Goal: Task Accomplishment & Management: Manage account settings

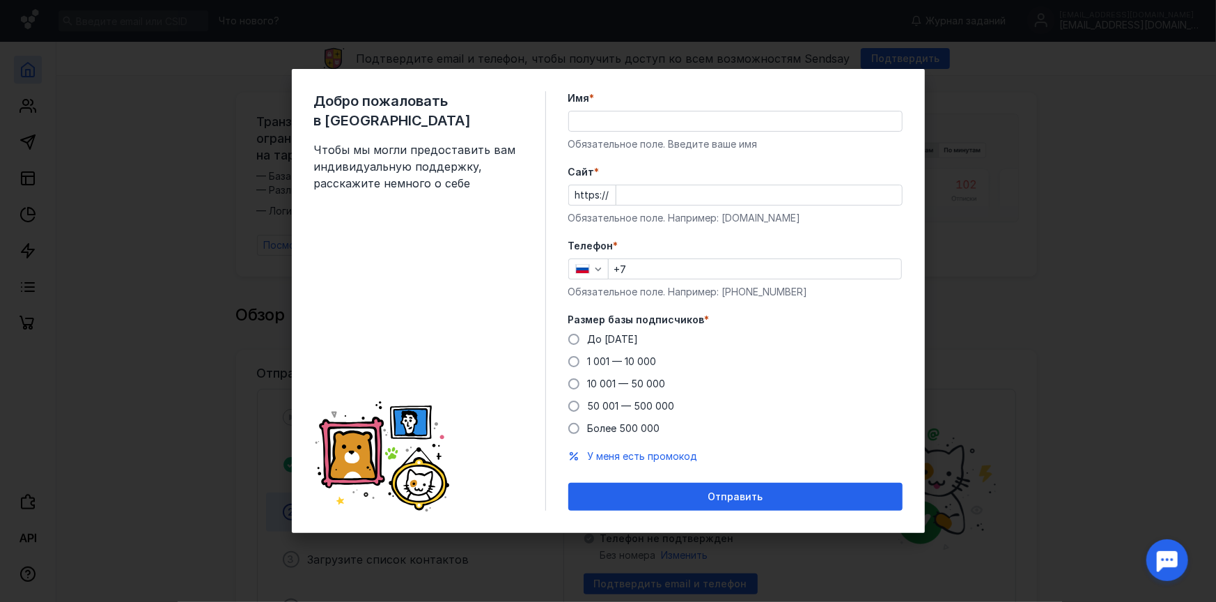
click at [663, 194] on input "Cайт *" at bounding box center [760, 195] width 286 height 20
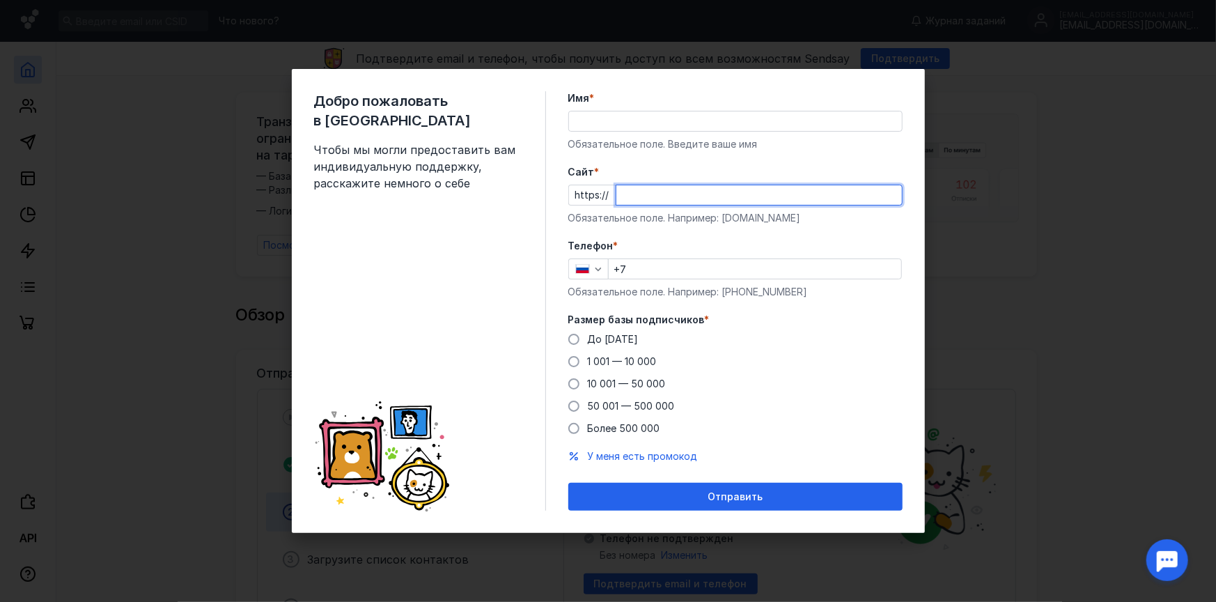
paste input "[DOMAIN_NAME][URL]"
type input "[DOMAIN_NAME]"
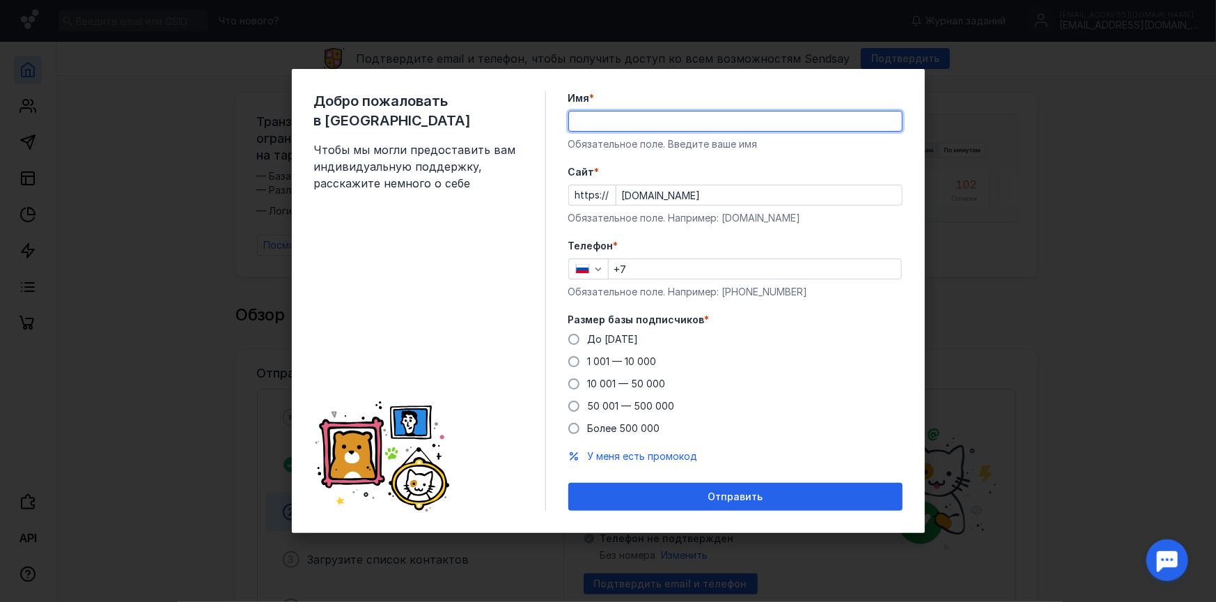
click at [589, 121] on input "Имя *" at bounding box center [735, 121] width 333 height 20
type input "D"
type input "[PERSON_NAME]"
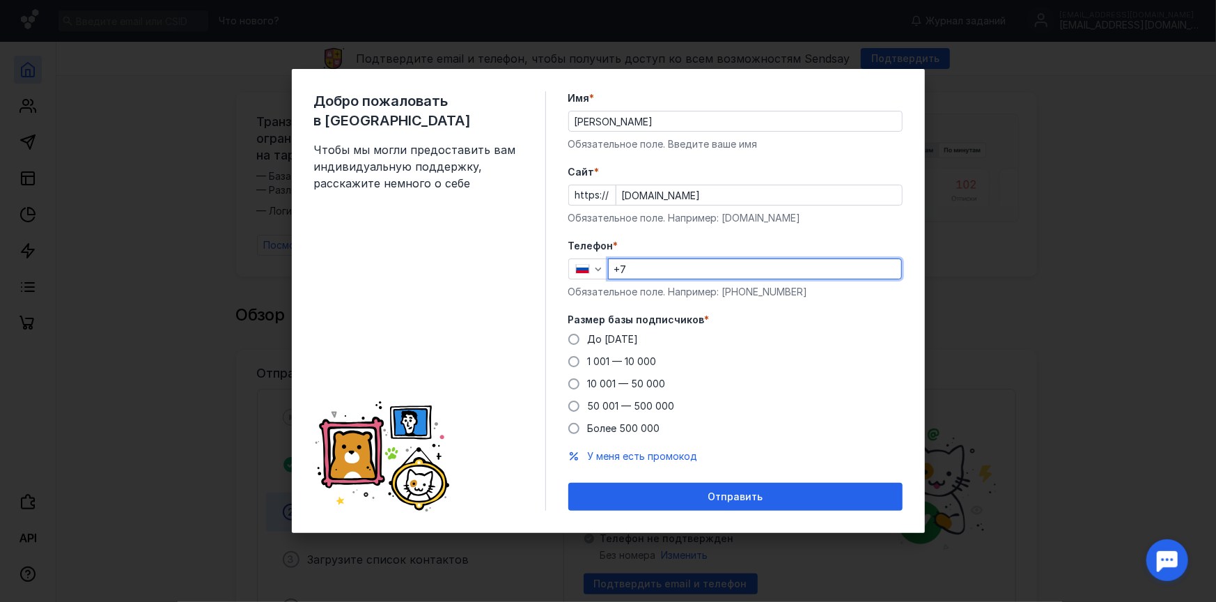
click at [658, 266] on input "+7" at bounding box center [755, 269] width 293 height 20
type input "[PHONE_NUMBER]"
click at [576, 337] on span at bounding box center [574, 339] width 11 height 11
click at [0, 0] on input "До [DATE]" at bounding box center [0, 0] width 0 height 0
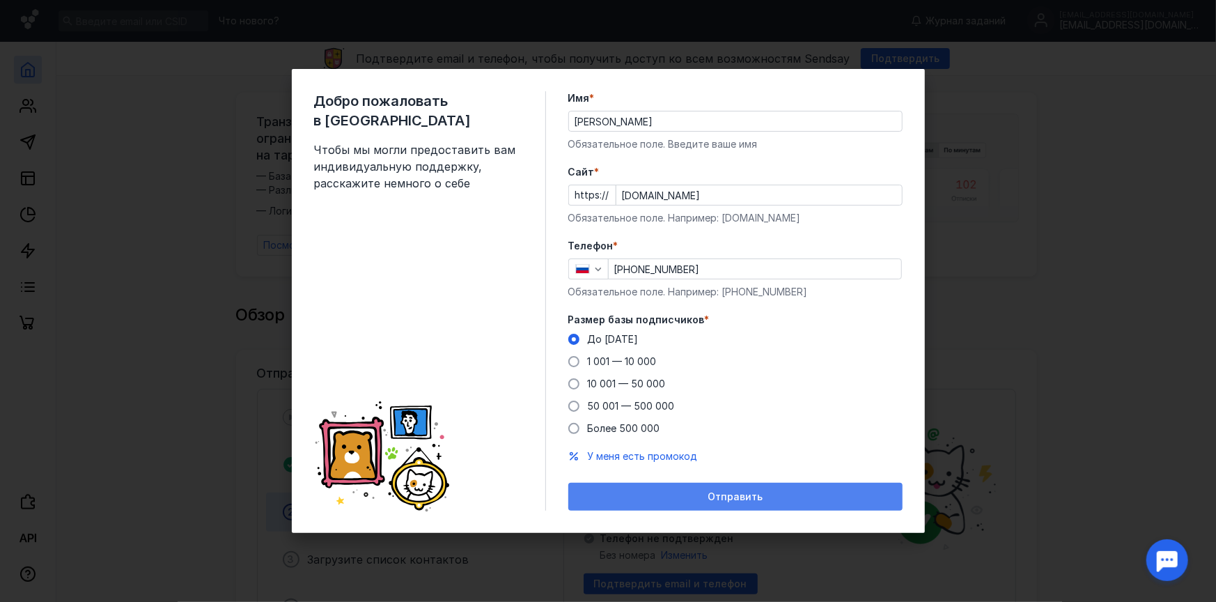
click at [731, 499] on span "Отправить" at bounding box center [735, 497] width 55 height 12
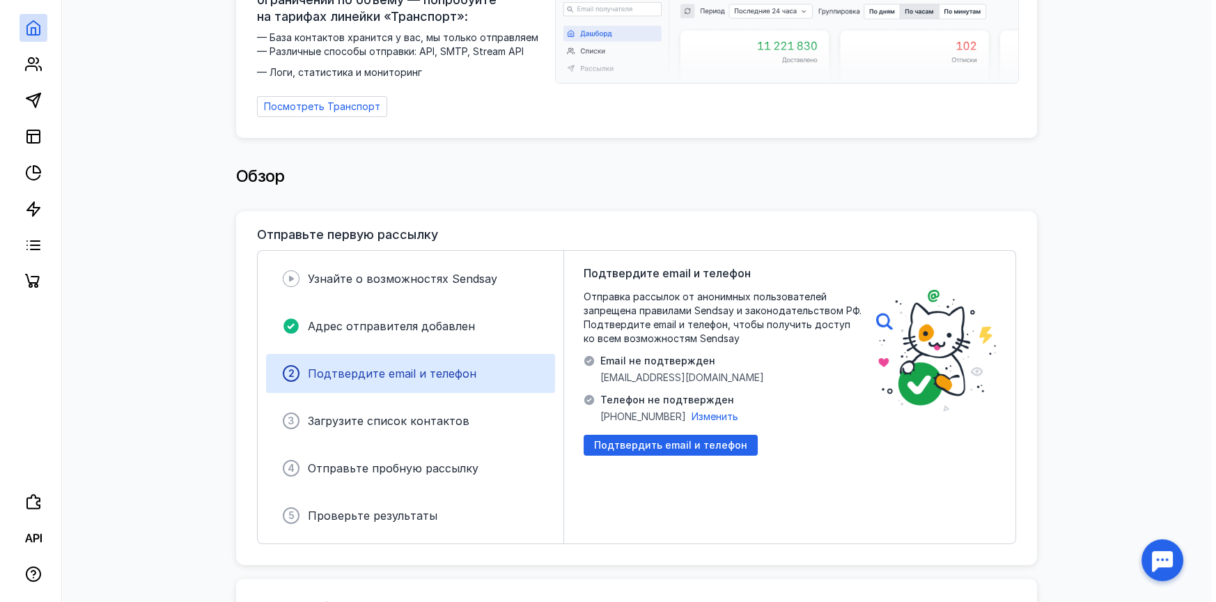
scroll to position [139, 0]
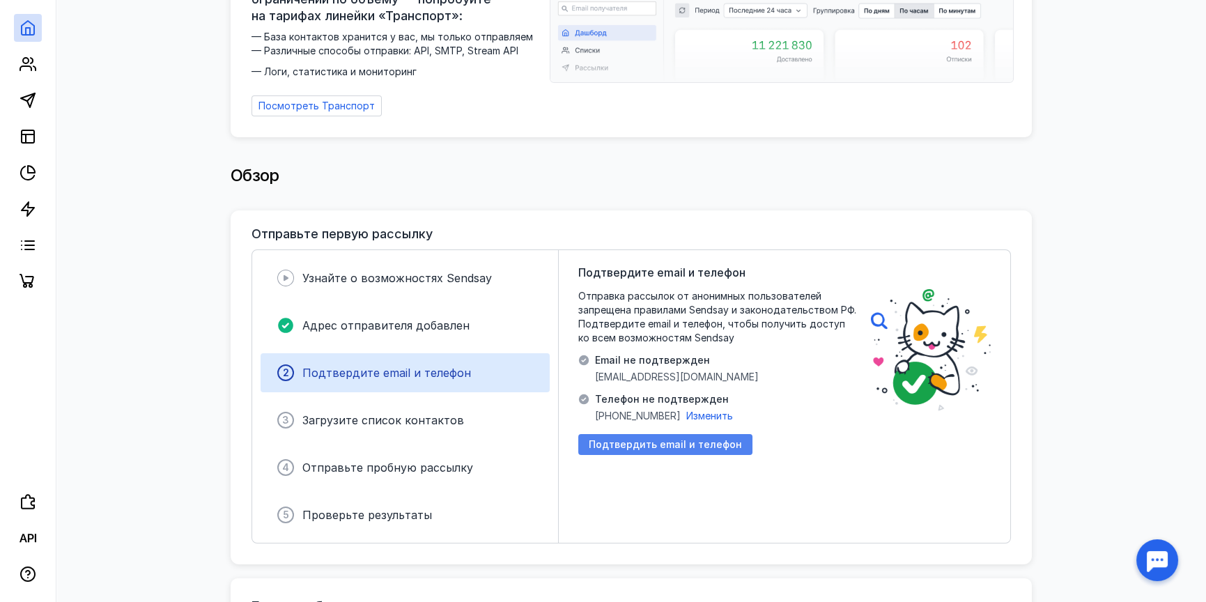
click at [666, 439] on span "Подтвердить email и телефон" at bounding box center [665, 445] width 153 height 12
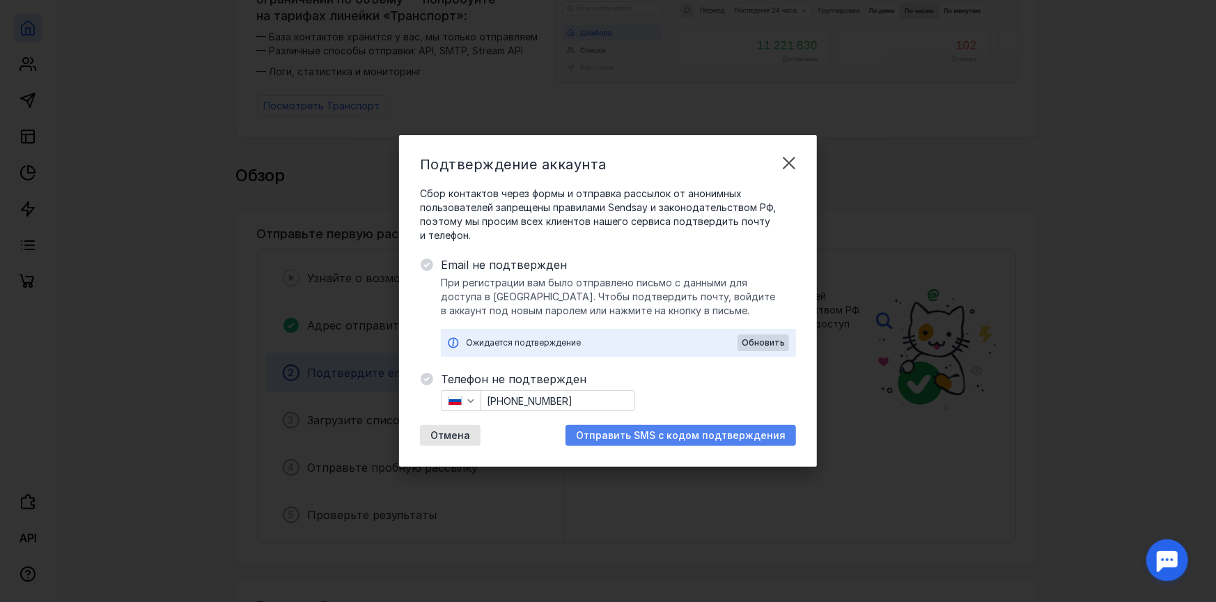
click at [713, 437] on span "Отправить SMS с кодом подтверждения" at bounding box center [681, 436] width 210 height 12
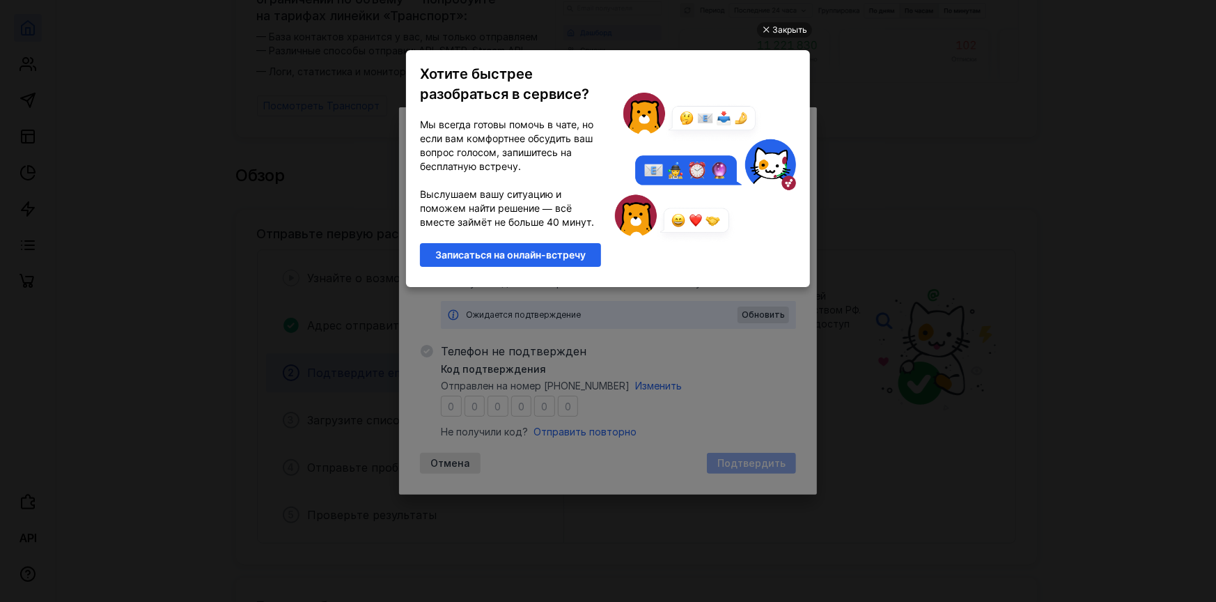
scroll to position [0, 0]
click at [786, 31] on div "Закрыть" at bounding box center [790, 29] width 35 height 15
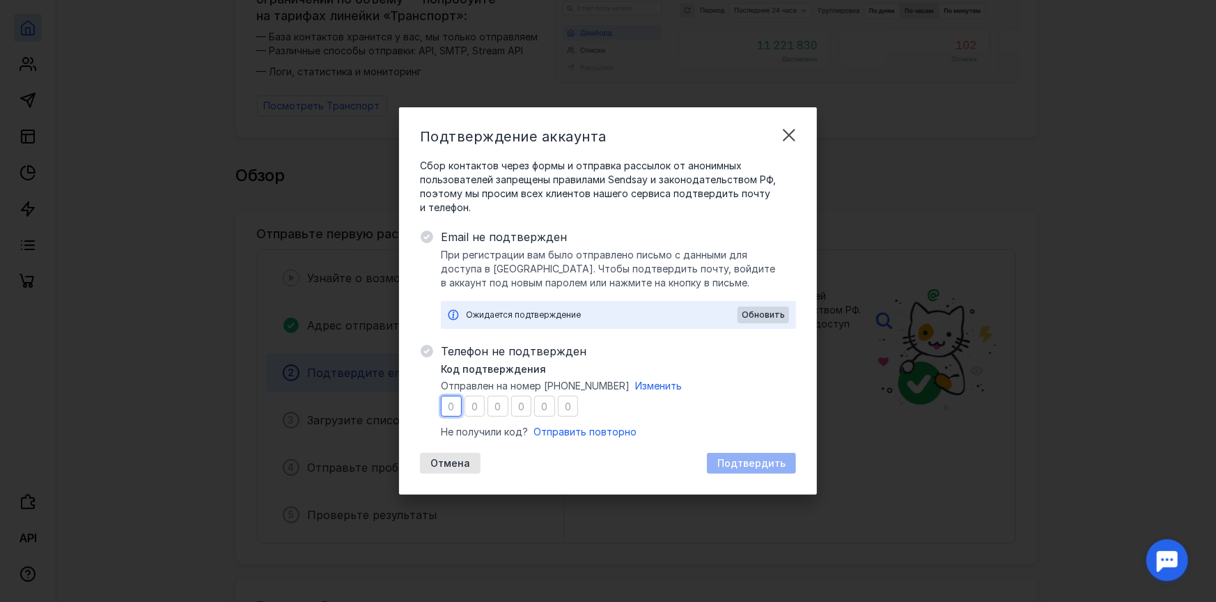
click at [452, 403] on input "number" at bounding box center [451, 406] width 21 height 21
type input "5"
type input "8"
type input "3"
type input "9"
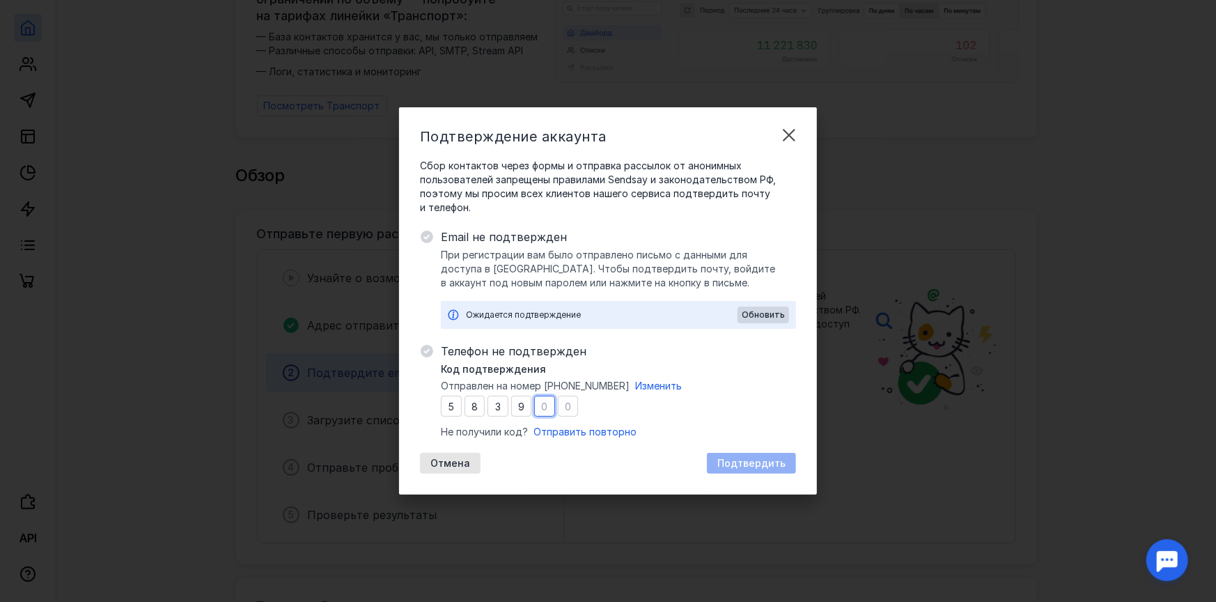
type input "7"
type input "1"
click at [736, 464] on span "Подтвердить" at bounding box center [752, 464] width 68 height 12
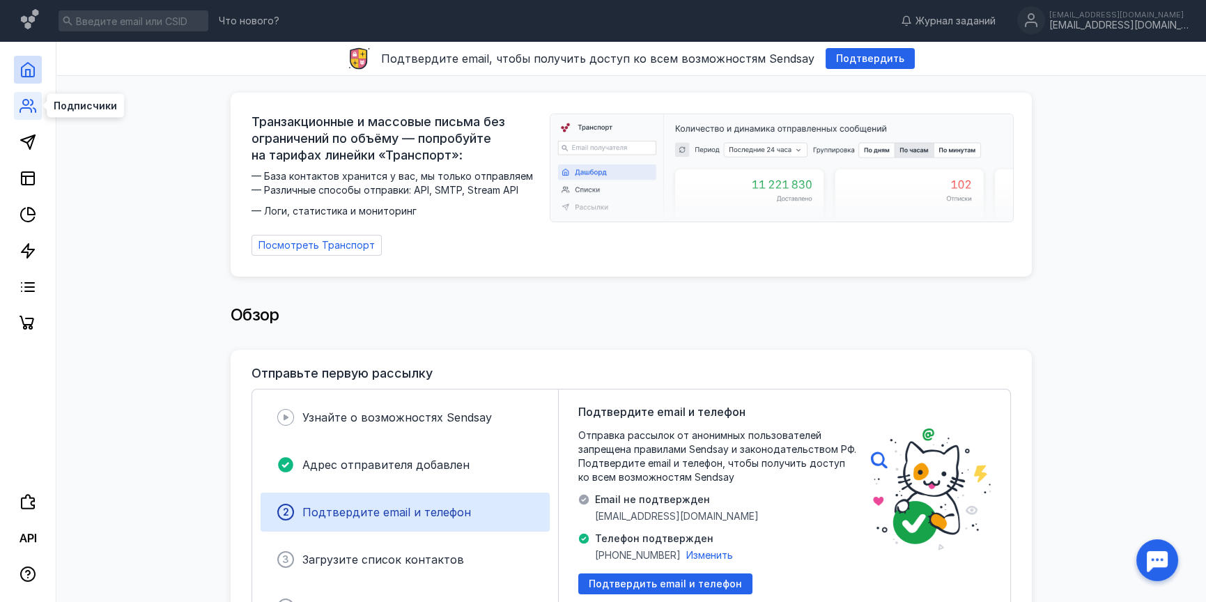
click at [25, 100] on circle at bounding box center [26, 103] width 6 height 6
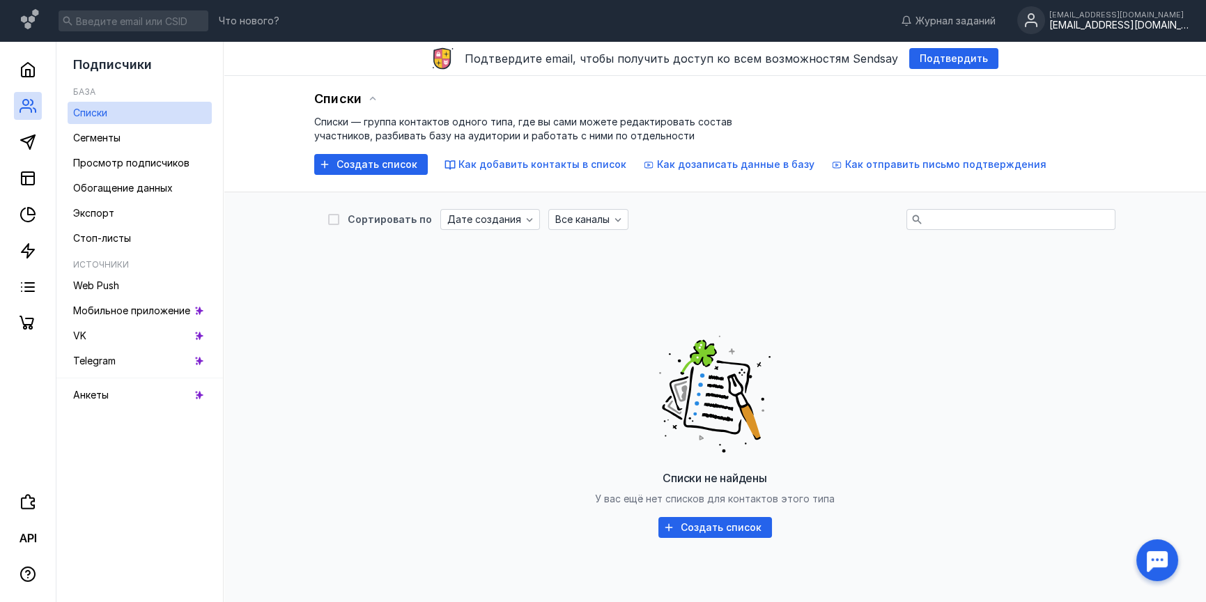
click at [1122, 21] on div "[EMAIL_ADDRESS][DOMAIN_NAME]" at bounding box center [1118, 26] width 139 height 12
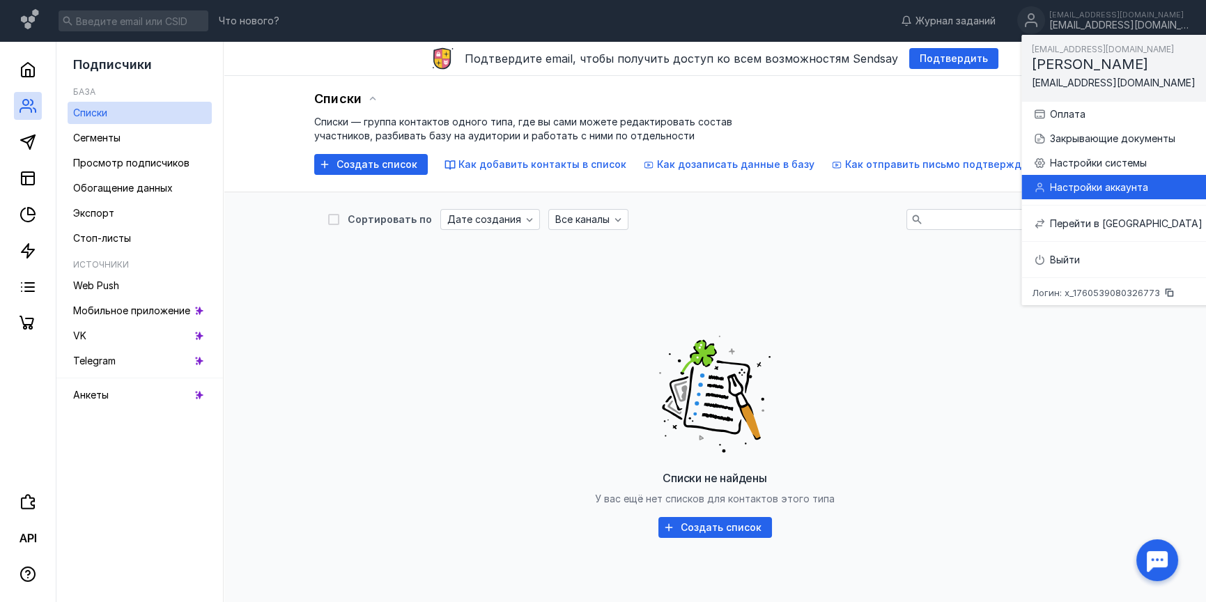
click at [1089, 186] on div "Настройки аккаунта" at bounding box center [1126, 187] width 153 height 14
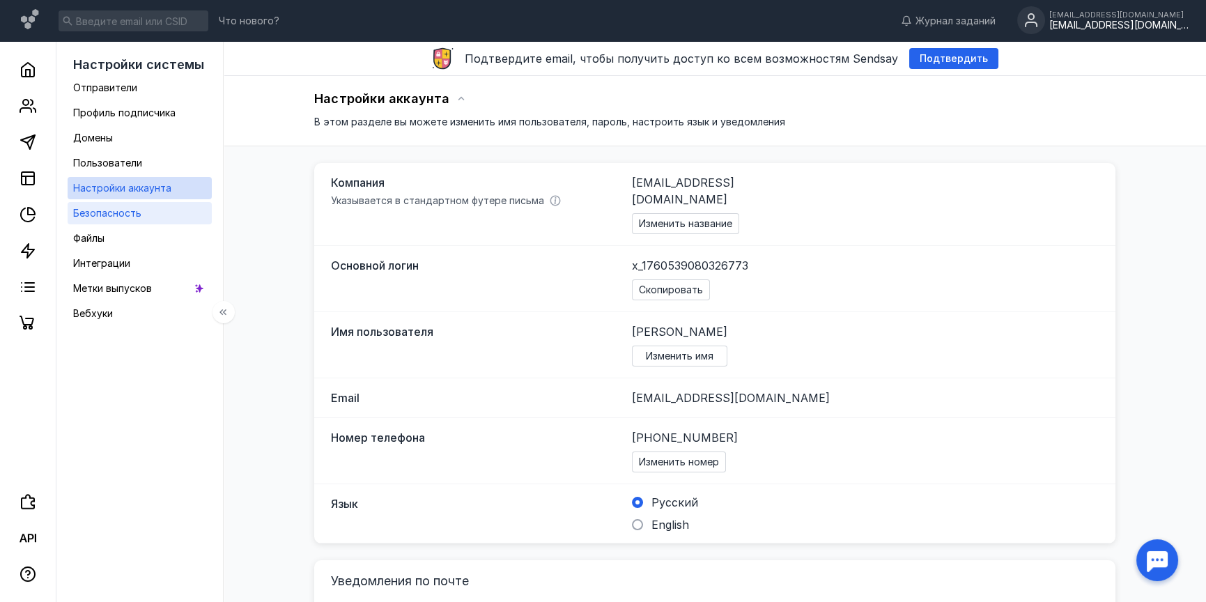
click at [111, 212] on span "Безопасность" at bounding box center [107, 213] width 68 height 12
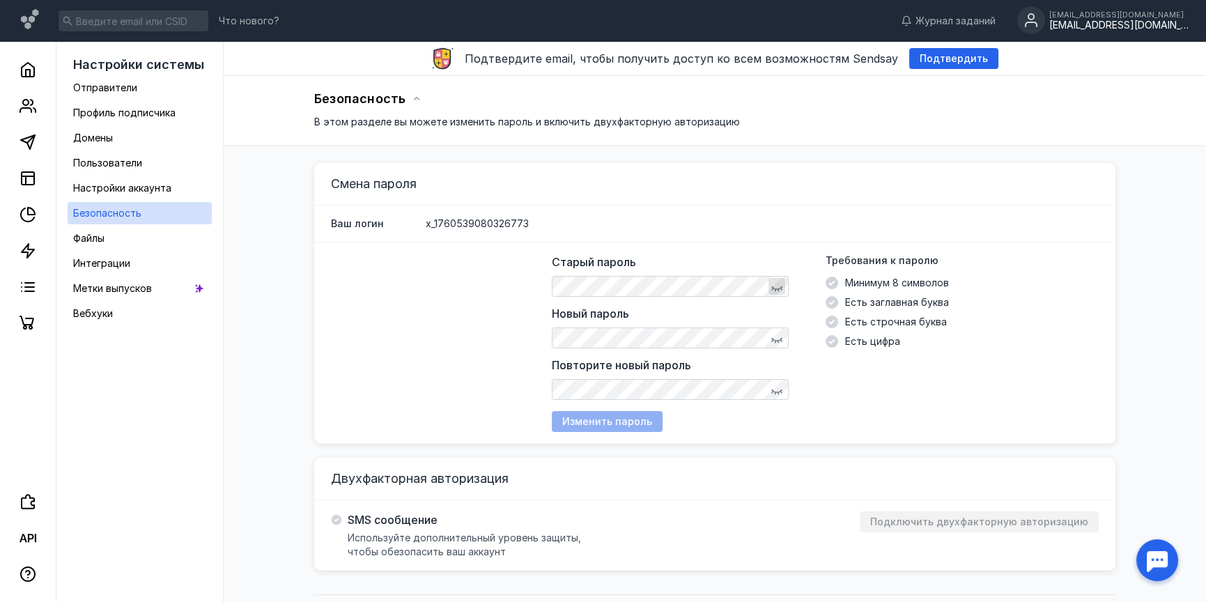
click at [778, 281] on icon "button" at bounding box center [776, 286] width 11 height 11
click at [796, 235] on div "Ваш логин x_1760539080326773" at bounding box center [714, 224] width 801 height 37
